Goal: Task Accomplishment & Management: Complete application form

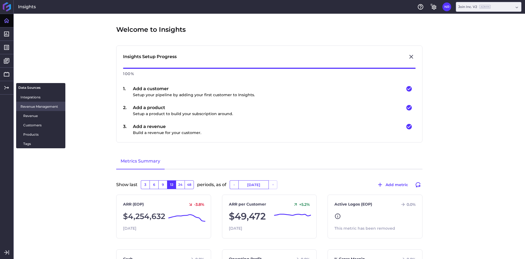
drag, startPoint x: 30, startPoint y: 117, endPoint x: 31, endPoint y: 106, distance: 11.5
click at [30, 117] on span "Revenue" at bounding box center [42, 116] width 38 height 6
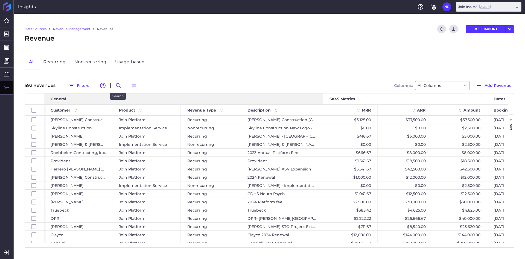
drag, startPoint x: 115, startPoint y: 86, endPoint x: 118, endPoint y: 94, distance: 8.4
click at [115, 86] on icon "Search by" at bounding box center [118, 85] width 7 height 7
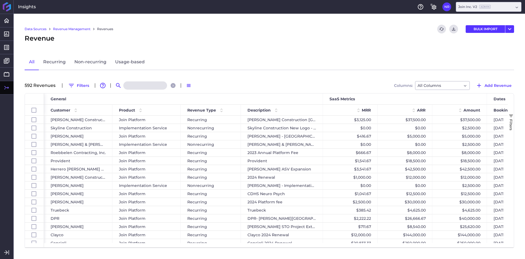
click at [134, 86] on input at bounding box center [145, 85] width 44 height 8
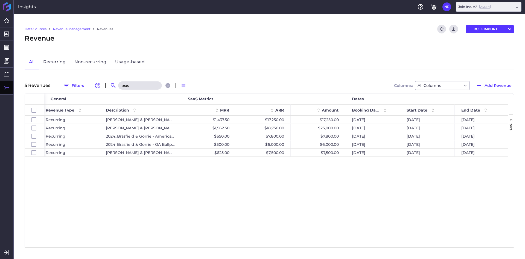
type input "bras"
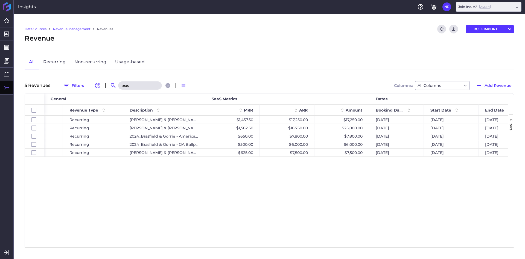
scroll to position [0, 117]
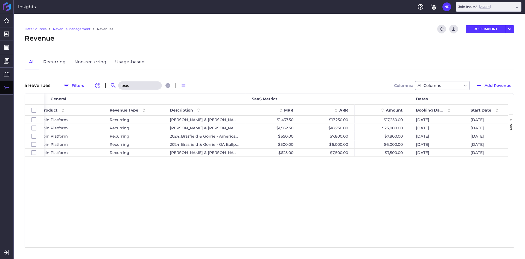
click at [498, 83] on span "Add Revenue" at bounding box center [498, 85] width 27 height 6
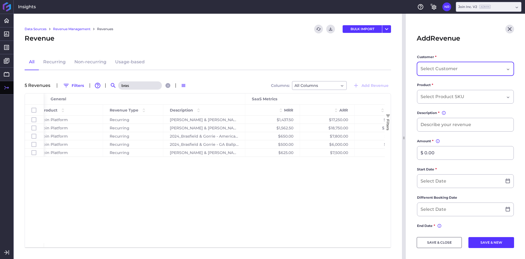
click at [442, 64] on div "Dropdown select" at bounding box center [465, 69] width 97 height 14
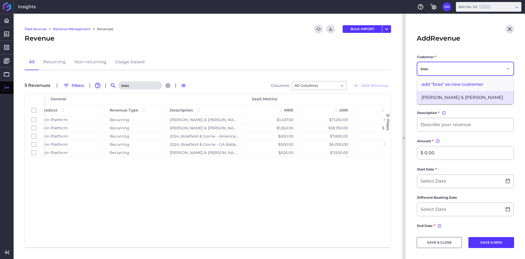
type input "bras"
click at [441, 97] on span "[PERSON_NAME] & [PERSON_NAME]" at bounding box center [465, 97] width 96 height 13
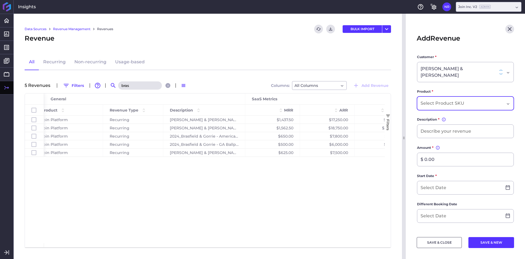
click at [450, 100] on input "Dropdown select" at bounding box center [444, 103] width 46 height 7
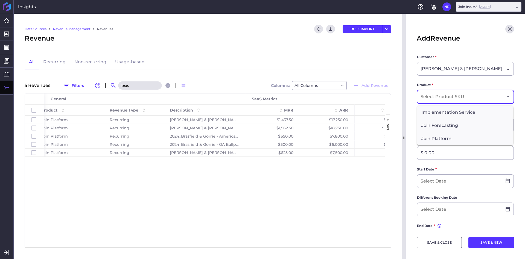
click at [444, 137] on span "Join Platform" at bounding box center [465, 138] width 96 height 13
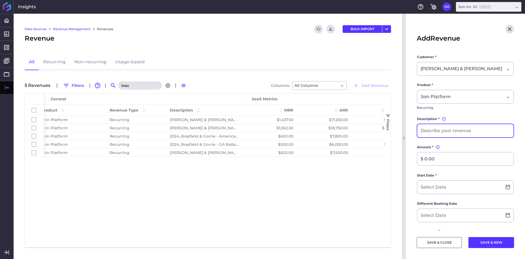
click at [453, 129] on input at bounding box center [465, 130] width 96 height 13
click at [425, 131] on input "B&G - The Villages Project" at bounding box center [465, 130] width 96 height 13
type input "[PERSON_NAME] & [PERSON_NAME] - The Villages Project"
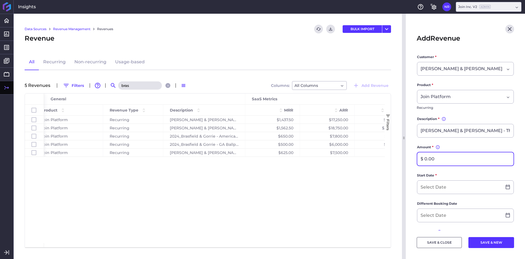
click at [442, 156] on input "$ 0.00" at bounding box center [465, 158] width 96 height 13
type input "$ 24,000.00"
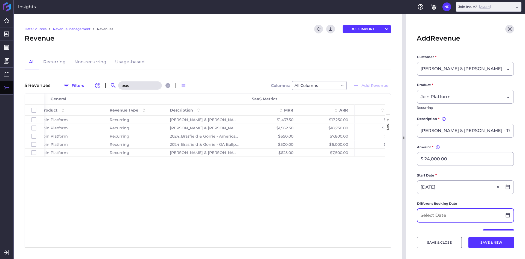
type input "[DATE]"
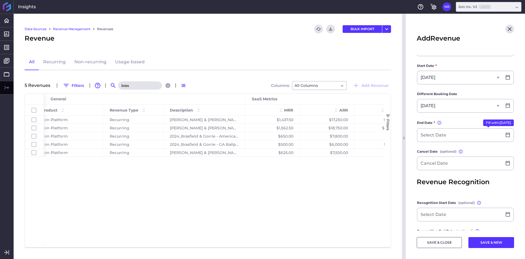
type input "[DATE]"
click at [498, 122] on button "Fill with: [DATE]" at bounding box center [498, 122] width 31 height 7
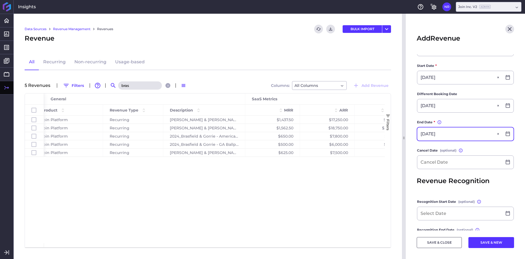
click at [450, 135] on input "[DATE]" at bounding box center [459, 133] width 85 height 13
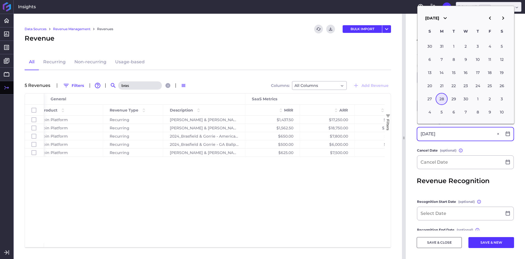
click at [451, 134] on input "[DATE]" at bounding box center [459, 133] width 85 height 13
type input "[DATE]"
click at [415, 150] on main "Customer * [PERSON_NAME] & [PERSON_NAME] Product * Join Platform Recurring Desc…" at bounding box center [465, 108] width 119 height 326
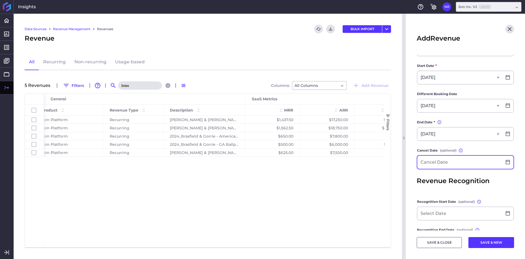
click at [429, 162] on input at bounding box center [459, 161] width 85 height 13
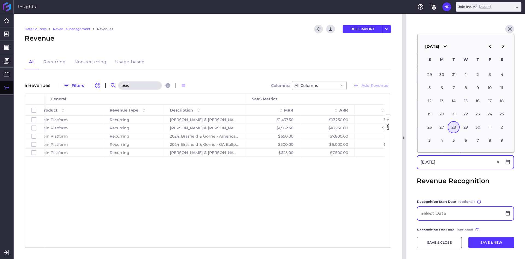
type input "[DATE]"
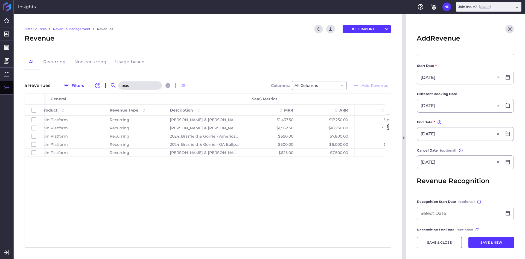
click at [417, 171] on main "Customer * [PERSON_NAME] & [PERSON_NAME] Product * Join Platform Recurring Desc…" at bounding box center [465, 108] width 119 height 326
click at [449, 247] on button "SAVE & CLOSE" at bounding box center [439, 242] width 45 height 11
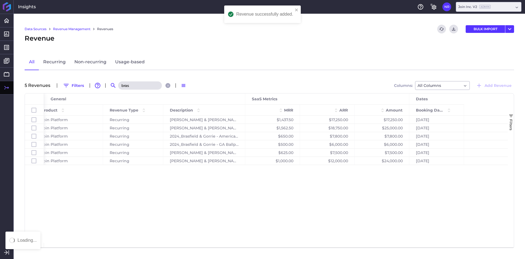
scroll to position [0, 0]
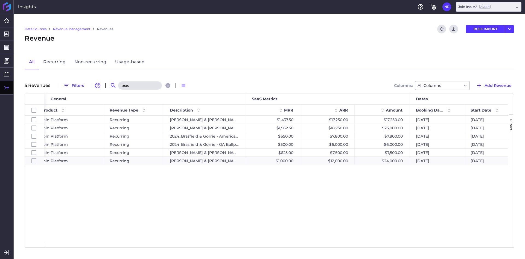
click at [134, 87] on input "bras" at bounding box center [140, 85] width 44 height 8
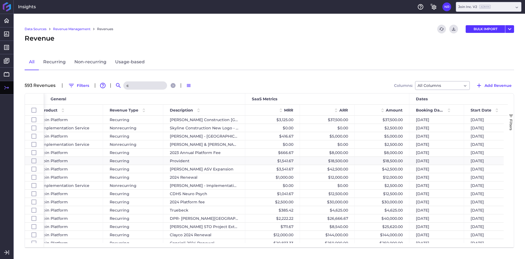
click at [140, 89] on input "c" at bounding box center [145, 85] width 44 height 8
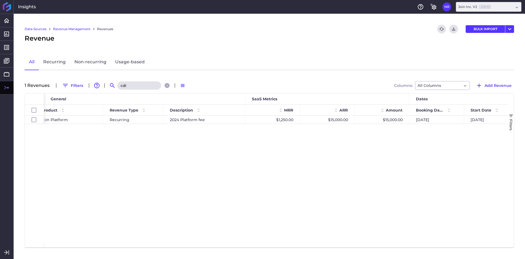
type input "cdi"
click at [161, 149] on div "CDI Contractors Join Platform Recurring 2024 Platform fee $1,250.00 $15,000.00 …" at bounding box center [276, 178] width 464 height 127
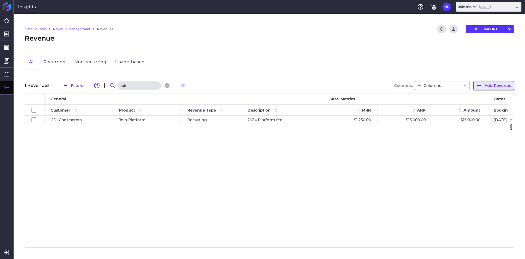
click at [495, 88] on span "Add Revenue" at bounding box center [498, 85] width 27 height 6
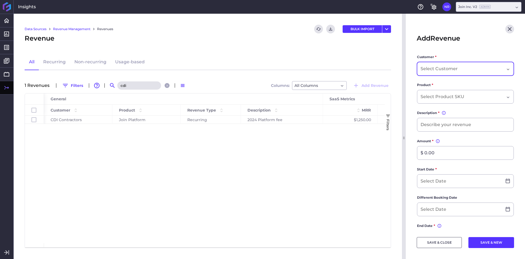
click at [452, 67] on input "Dropdown select" at bounding box center [440, 68] width 38 height 7
type input "cdi"
click at [438, 94] on span "CDI Contractors" at bounding box center [465, 97] width 96 height 13
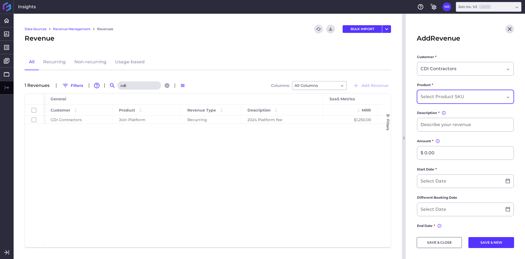
click at [442, 97] on input "Dropdown select" at bounding box center [444, 96] width 46 height 7
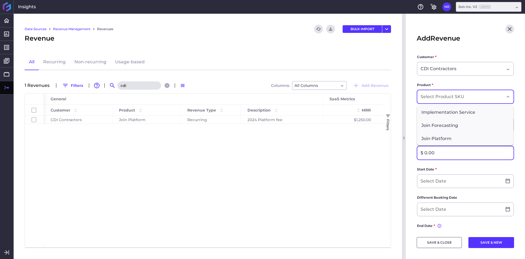
click at [448, 146] on input "$ 0.00" at bounding box center [465, 152] width 96 height 13
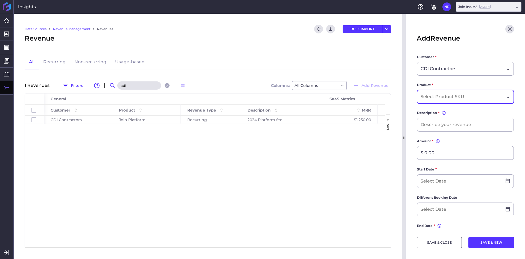
click at [451, 97] on input "Dropdown select" at bounding box center [444, 96] width 46 height 7
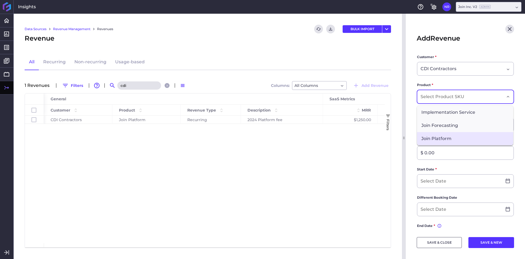
click at [449, 133] on span "Join Platform" at bounding box center [465, 138] width 96 height 13
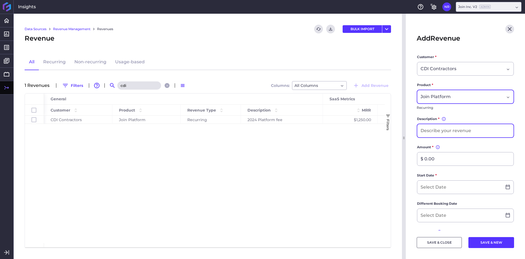
click at [446, 124] on input at bounding box center [465, 130] width 96 height 13
type input "CDI 2025 Renewal"
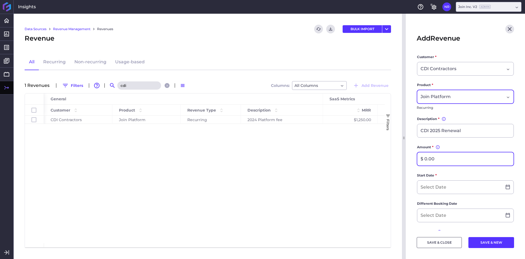
click at [435, 161] on input "$ 0.00" at bounding box center [465, 158] width 96 height 13
type input "$ 27,500.00"
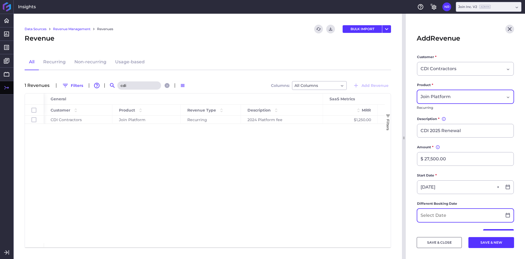
type input "[DATE]"
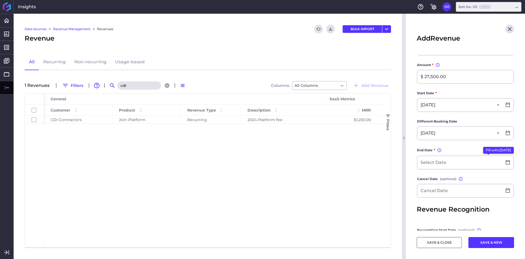
click at [489, 149] on button "Fill with: [DATE]" at bounding box center [498, 150] width 31 height 7
type input "[DATE]"
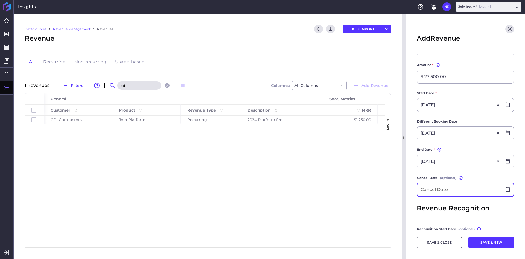
click at [447, 190] on input at bounding box center [459, 189] width 85 height 13
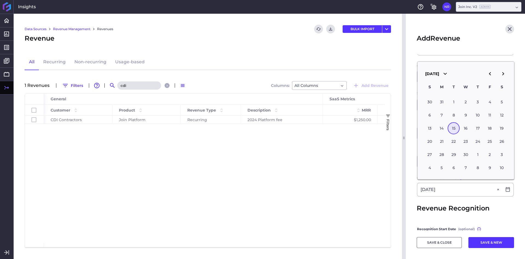
type input "[DATE]"
click at [411, 187] on main "Customer * CDI Contractors Product * Join Platform Recurring Description * You …" at bounding box center [465, 135] width 119 height 326
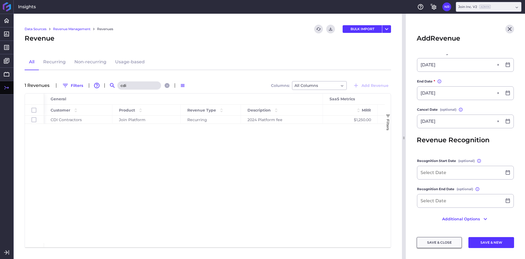
click at [427, 243] on button "SAVE & CLOSE" at bounding box center [439, 242] width 45 height 11
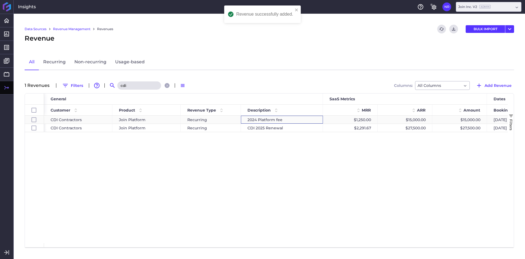
click at [277, 120] on div "2024 Platform fee" at bounding box center [282, 119] width 82 height 8
checkbox input "false"
checkbox input "true"
checkbox input "false"
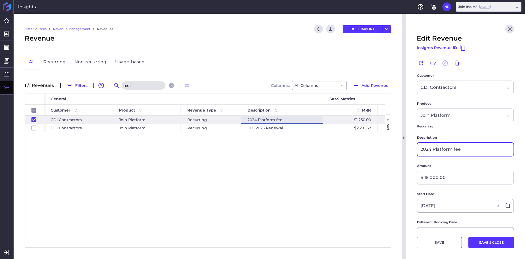
click at [420, 149] on input "2024 Platform fee" at bounding box center [465, 149] width 96 height 13
type input "CDI 2024 Platform Fee"
click at [488, 243] on button "SAVE & CLOSE" at bounding box center [492, 242] width 46 height 11
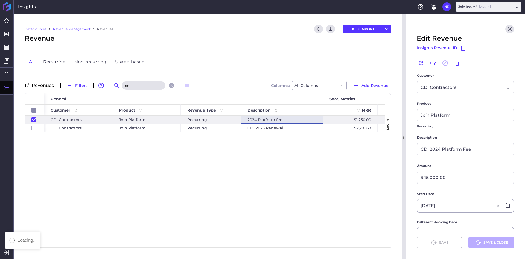
checkbox input "false"
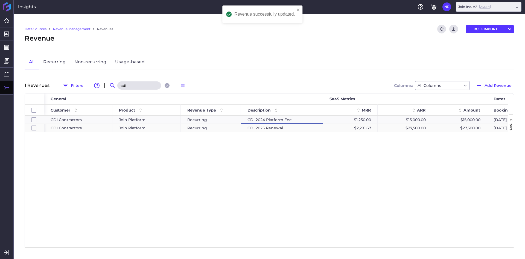
click at [269, 129] on div "CDI 2025 Renewal" at bounding box center [282, 128] width 82 height 8
checkbox input "false"
checkbox input "true"
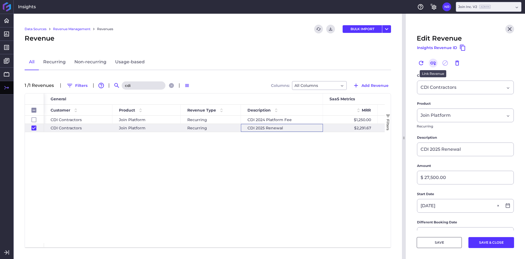
click at [433, 64] on icon "Link" at bounding box center [433, 63] width 7 height 7
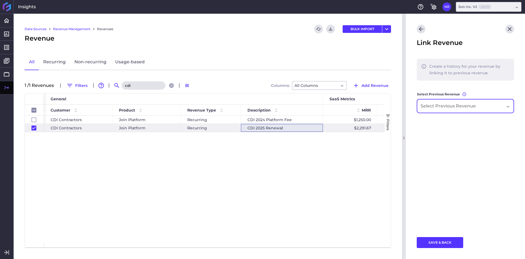
click at [439, 107] on input "Dropdown select" at bounding box center [450, 106] width 58 height 7
click at [440, 125] on span "CDI 2024 Platform Fee" at bounding box center [465, 121] width 96 height 13
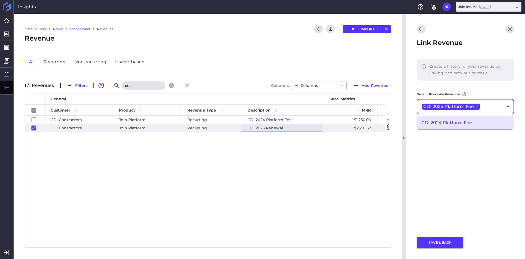
click at [439, 240] on button "SAVE & BACK" at bounding box center [440, 242] width 47 height 11
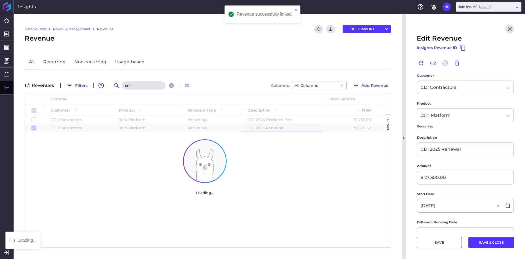
checkbox input "false"
checkbox input "true"
checkbox input "false"
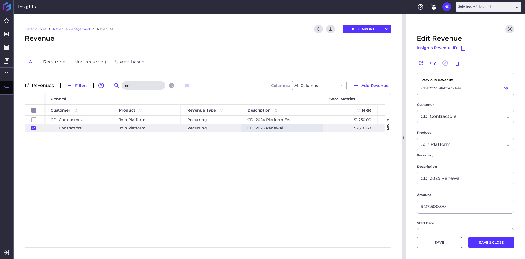
click at [146, 87] on input "cdi" at bounding box center [144, 85] width 44 height 8
type input "w"
checkbox input "false"
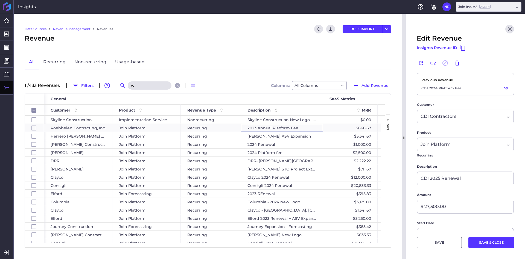
click at [146, 87] on input "w" at bounding box center [150, 85] width 44 height 8
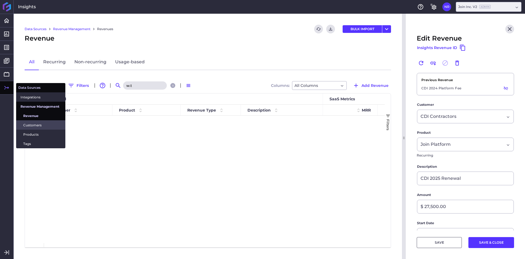
type input "w.t"
click at [40, 126] on span "Customers" at bounding box center [42, 125] width 38 height 6
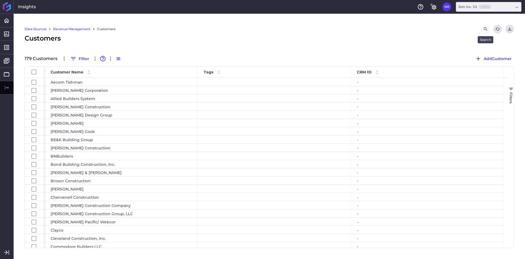
click at [483, 29] on icon "Search by" at bounding box center [485, 29] width 5 height 5
click at [437, 29] on input at bounding box center [458, 29] width 44 height 8
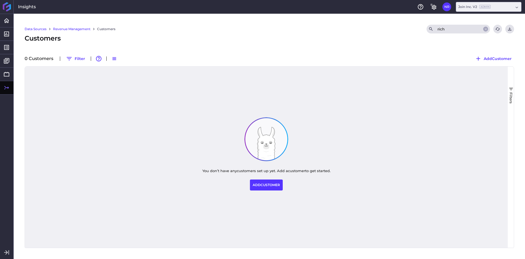
click at [451, 29] on input "rich" at bounding box center [458, 29] width 44 height 8
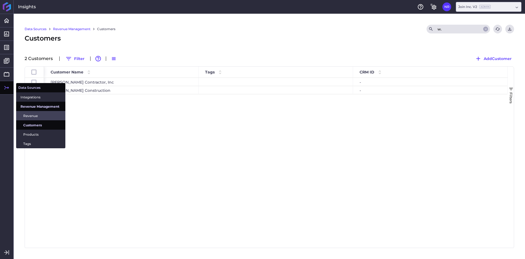
type input "w."
click at [27, 117] on span "Revenue" at bounding box center [42, 116] width 38 height 6
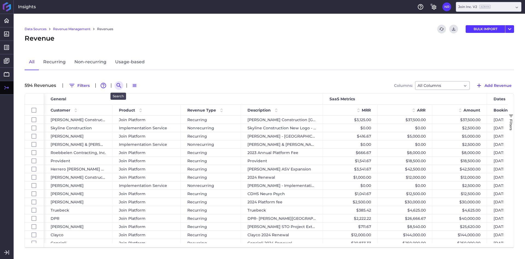
click at [118, 84] on icon "Search by" at bounding box center [119, 85] width 7 height 7
click at [149, 85] on input at bounding box center [146, 85] width 44 height 8
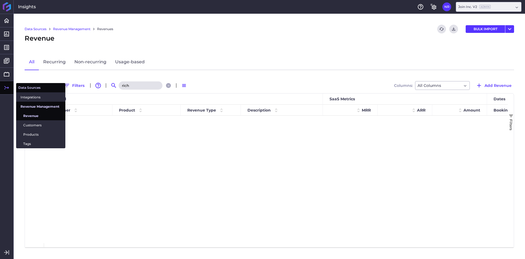
type input "rich"
click at [3, 88] on icon at bounding box center [6, 87] width 7 height 7
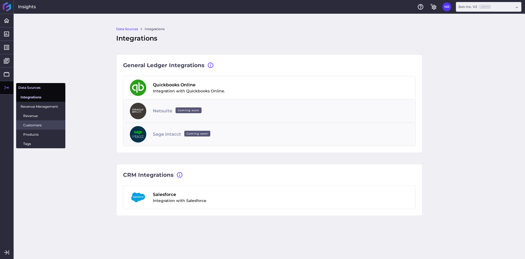
click at [34, 126] on span "Customers" at bounding box center [42, 125] width 38 height 6
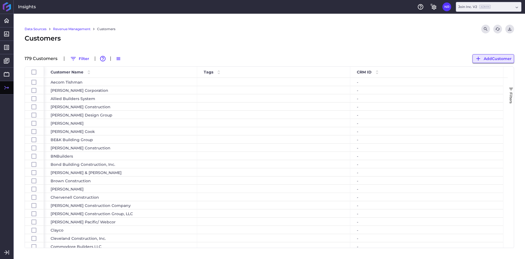
click at [504, 58] on span "Add Customer" at bounding box center [498, 59] width 28 height 6
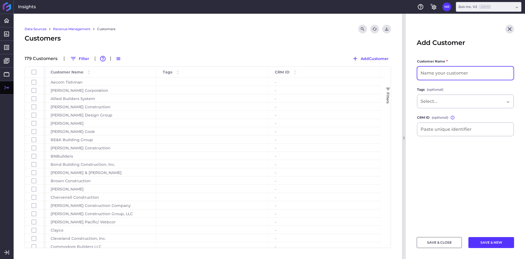
click at [440, 74] on input at bounding box center [465, 72] width 96 height 13
click at [428, 74] on input "[PERSON_NAME] Company" at bounding box center [465, 72] width 96 height 13
type input "[PERSON_NAME] Company"
click at [436, 243] on button "SAVE & CLOSE" at bounding box center [439, 242] width 45 height 11
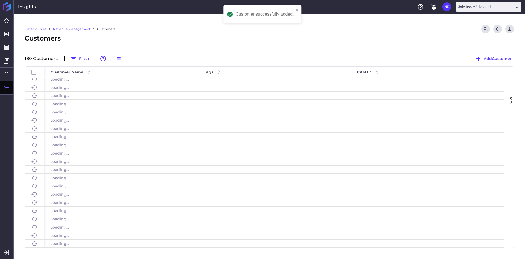
scroll to position [1308, 0]
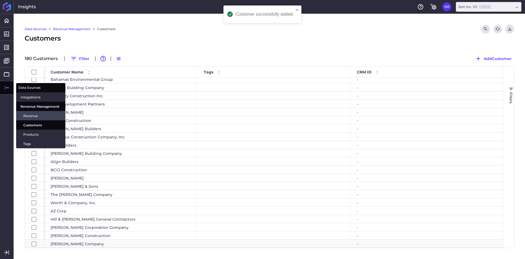
click at [47, 114] on span "Revenue" at bounding box center [42, 116] width 38 height 6
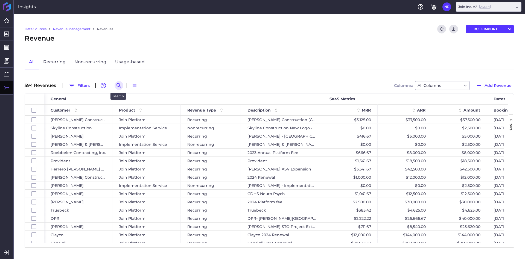
click at [121, 88] on icon "Search by" at bounding box center [119, 85] width 7 height 7
click at [159, 86] on input at bounding box center [146, 85] width 44 height 8
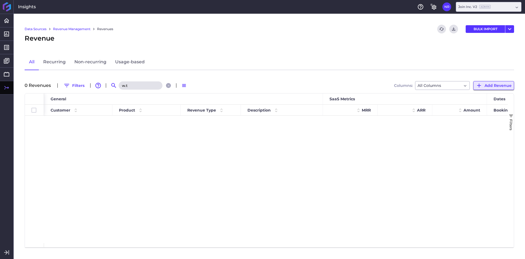
type input "w.t"
click at [501, 85] on span "Add Revenue" at bounding box center [498, 85] width 27 height 6
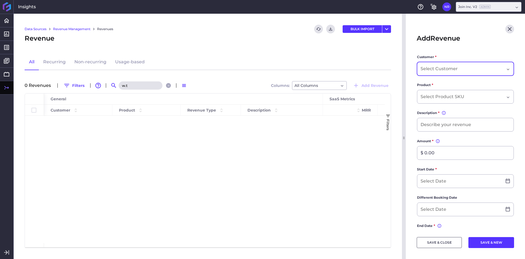
click at [448, 66] on input "Dropdown select" at bounding box center [440, 68] width 38 height 7
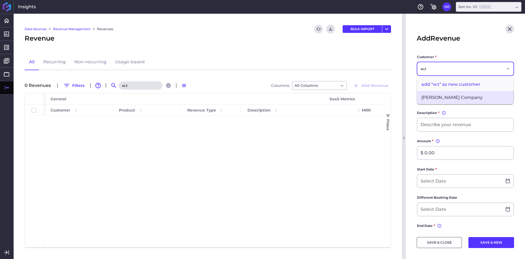
type input "w.t"
click at [438, 97] on span "[PERSON_NAME] Company" at bounding box center [465, 97] width 96 height 13
click at [447, 96] on input "Dropdown select" at bounding box center [444, 96] width 46 height 7
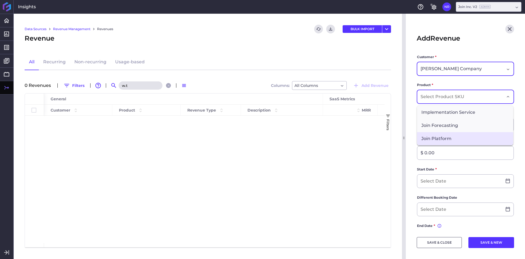
click at [444, 135] on span "Join Platform" at bounding box center [465, 138] width 96 height 13
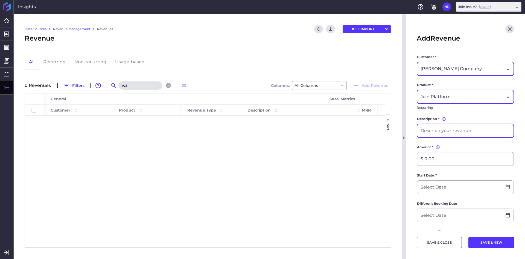
click at [451, 128] on input at bounding box center [465, 130] width 96 height 13
type input "[PERSON_NAME] 2025 New Deal"
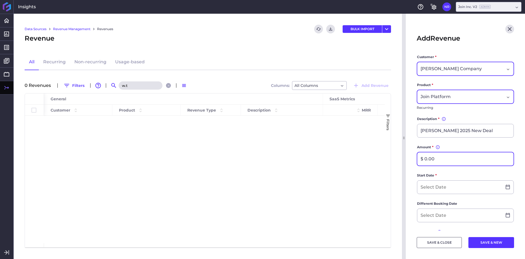
click at [440, 155] on input "$ 0.00" at bounding box center [465, 158] width 96 height 13
type input "$ 10,000.00"
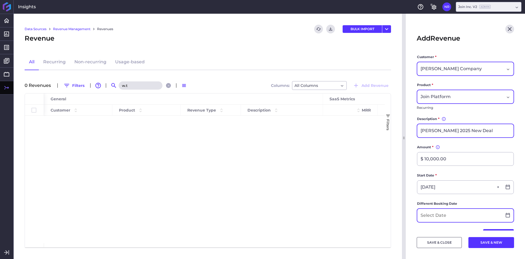
type input "[DATE]"
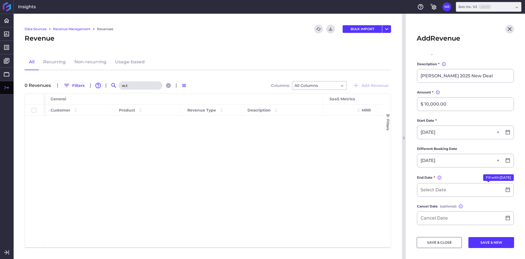
type input "[DATE]"
click at [483, 179] on button "Fill with: [DATE]" at bounding box center [498, 177] width 31 height 7
type input "[DATE]"
click at [433, 217] on input at bounding box center [459, 216] width 85 height 13
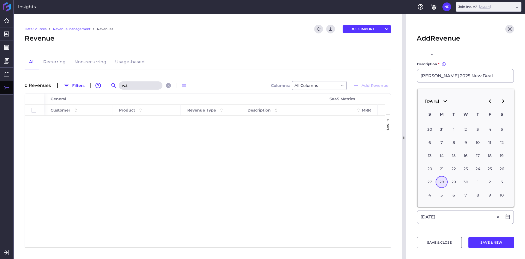
type input "[DATE]"
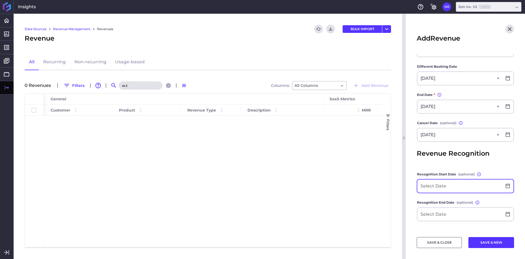
scroll to position [109, 0]
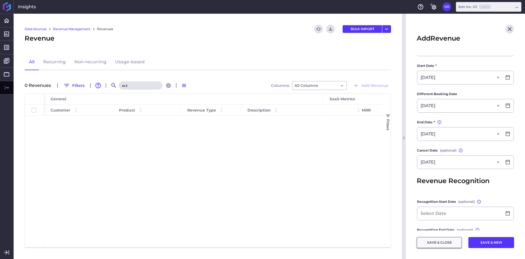
click at [448, 246] on button "SAVE & CLOSE" at bounding box center [439, 242] width 45 height 11
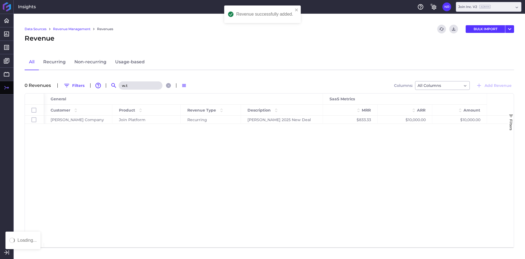
scroll to position [0, 0]
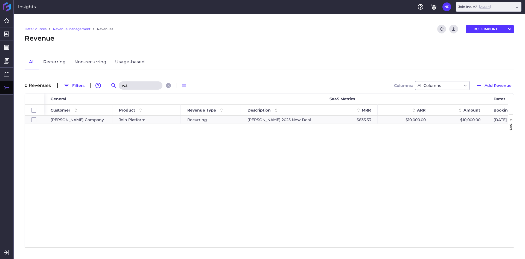
click at [137, 85] on input "w.t" at bounding box center [141, 85] width 44 height 8
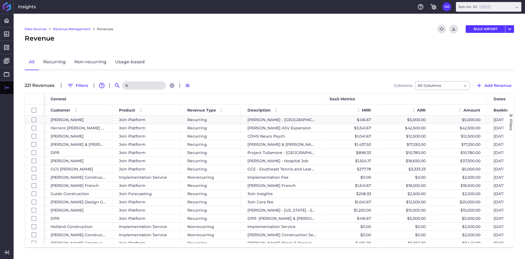
click at [137, 85] on input "h" at bounding box center [144, 85] width 44 height 8
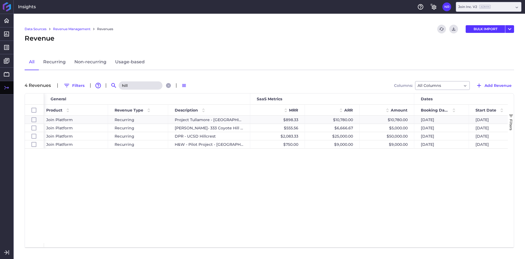
scroll to position [0, 74]
drag, startPoint x: 248, startPoint y: 242, endPoint x: 298, endPoint y: 239, distance: 51.0
click at [298, 239] on div "DPR Join Platform Recurring Project [GEOGRAPHIC_DATA] - [GEOGRAPHIC_DATA] - Pha…" at bounding box center [276, 178] width 464 height 127
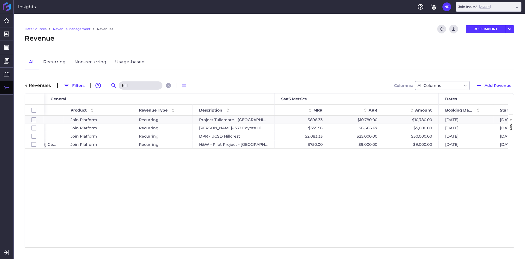
scroll to position [0, 25]
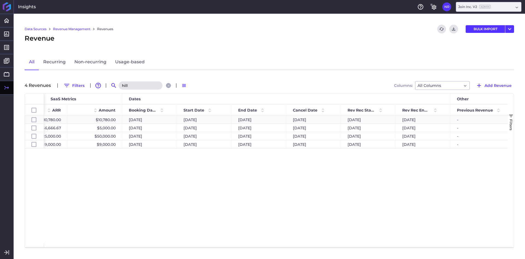
click at [123, 84] on input "hill" at bounding box center [141, 85] width 44 height 8
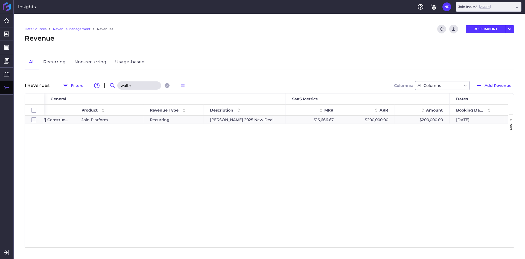
click at [146, 88] on input "walbr" at bounding box center [139, 85] width 44 height 8
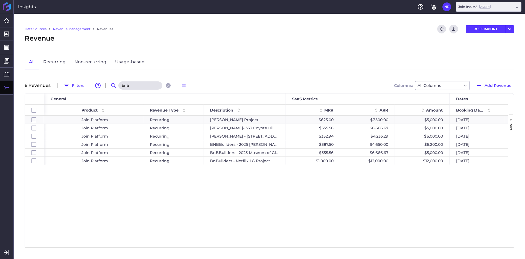
click at [225, 201] on div "BNBuilders Join Platform Recurring [PERSON_NAME] Project $625.00 $7,500.00 $5,0…" at bounding box center [276, 178] width 464 height 127
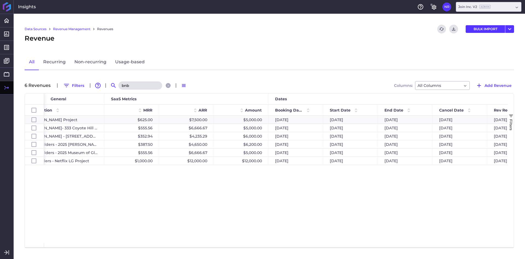
click at [147, 89] on input "bnb" at bounding box center [140, 85] width 44 height 8
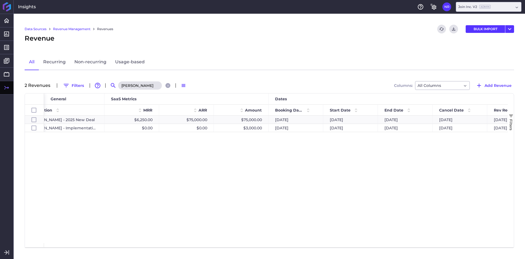
click at [155, 185] on div "Recurring [PERSON_NAME] - 2025 New Deal $6,250.00 $75,000.00 $75,000.00 [DATE] …" at bounding box center [276, 178] width 464 height 127
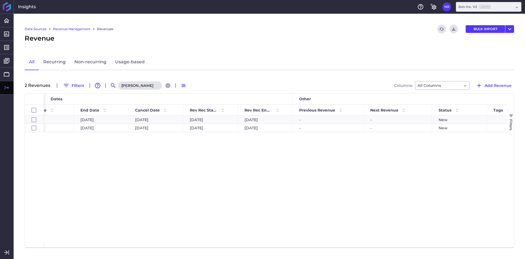
click at [144, 88] on input "[PERSON_NAME]" at bounding box center [140, 85] width 44 height 8
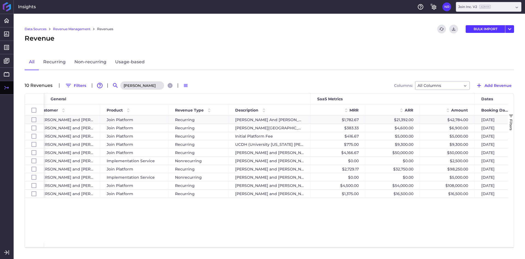
click at [149, 86] on input "[PERSON_NAME]" at bounding box center [142, 85] width 44 height 8
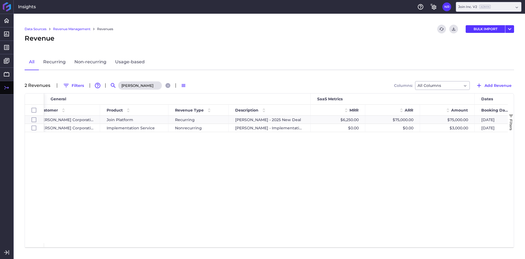
click at [144, 91] on div "Data Sources Revenue Management Revenues Refresh table data Download CSV BULK I…" at bounding box center [270, 136] width 512 height 245
click at [145, 88] on input "[PERSON_NAME]" at bounding box center [140, 85] width 44 height 8
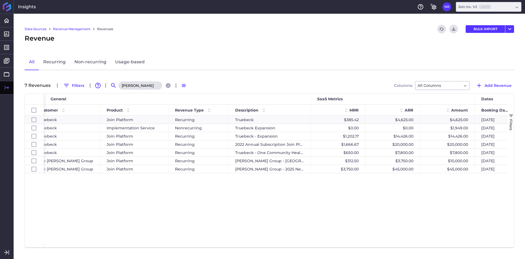
drag, startPoint x: 208, startPoint y: 193, endPoint x: 208, endPoint y: 212, distance: 19.2
click at [208, 193] on div "Truebeck Join Platform Recurring Truebeck $385.42 $4,625.00 $4,625.00 [DATE] [D…" at bounding box center [276, 178] width 464 height 127
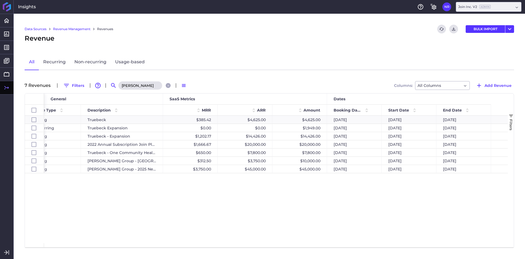
scroll to position [0, 206]
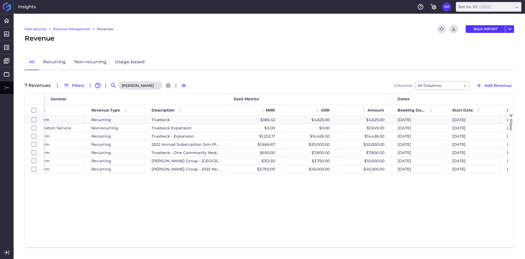
click at [131, 86] on input "[PERSON_NAME]" at bounding box center [140, 85] width 44 height 8
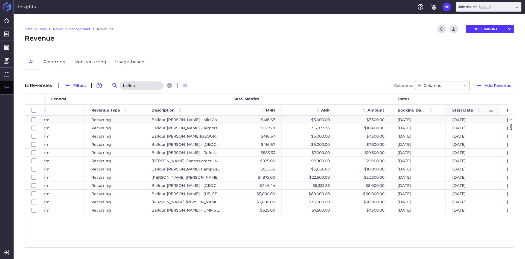
click at [471, 108] on span "Start Date" at bounding box center [463, 110] width 21 height 5
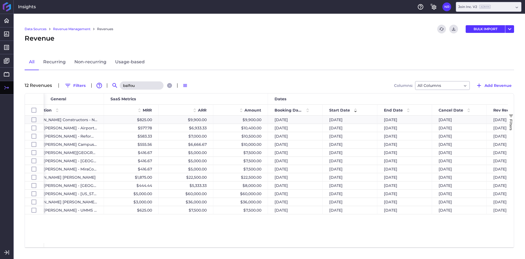
click at [154, 86] on input "balfou" at bounding box center [142, 85] width 44 height 8
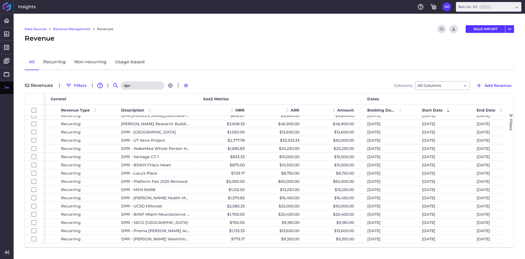
scroll to position [0, 140]
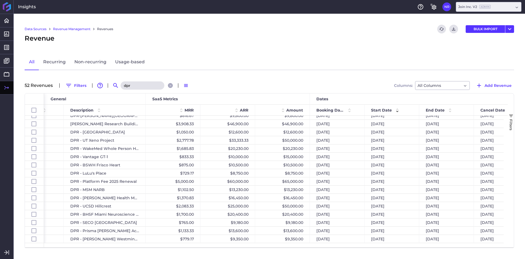
click at [148, 88] on input "dpr" at bounding box center [143, 85] width 44 height 8
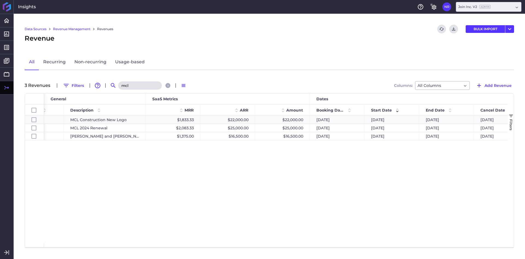
click at [145, 86] on input "mcl" at bounding box center [140, 85] width 44 height 8
click at [142, 82] on input "cdi" at bounding box center [140, 85] width 44 height 8
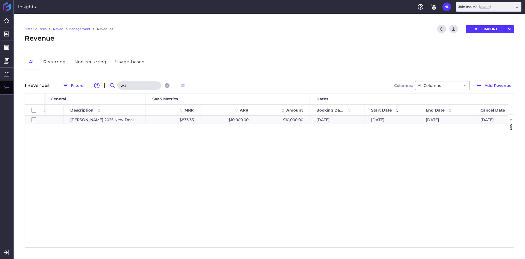
click at [142, 85] on input "w.t" at bounding box center [139, 85] width 44 height 8
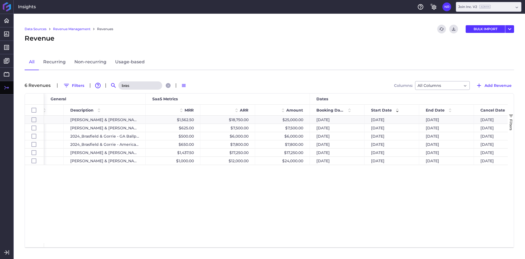
type input "bras"
click at [138, 182] on div "Join Platform Recurring [PERSON_NAME] & [PERSON_NAME] $1,562.50 $18,750.00 $25,…" at bounding box center [276, 178] width 464 height 127
